Goal: Transaction & Acquisition: Book appointment/travel/reservation

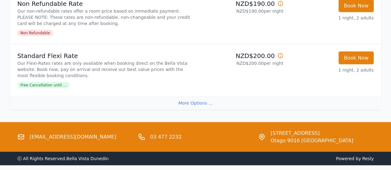
scroll to position [655, 0]
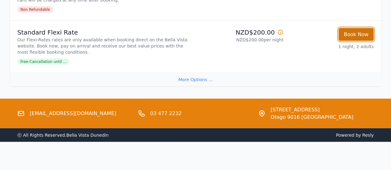
click at [361, 29] on button "Book Now" at bounding box center [355, 34] width 35 height 13
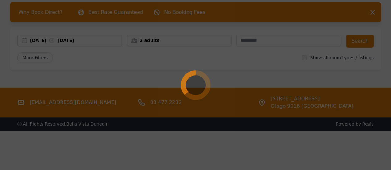
select select "**"
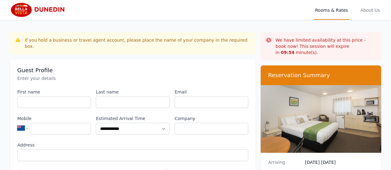
scroll to position [30, 0]
